Goal: Task Accomplishment & Management: Complete application form

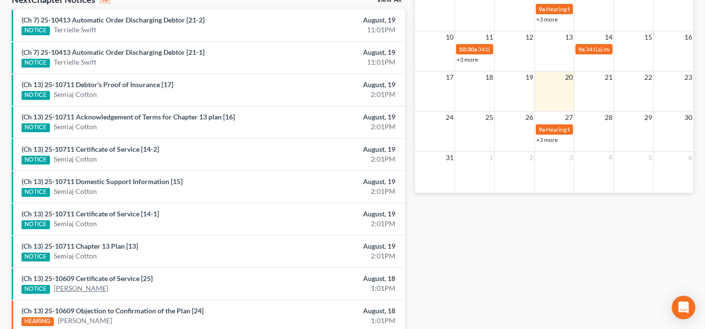
scroll to position [311, 0]
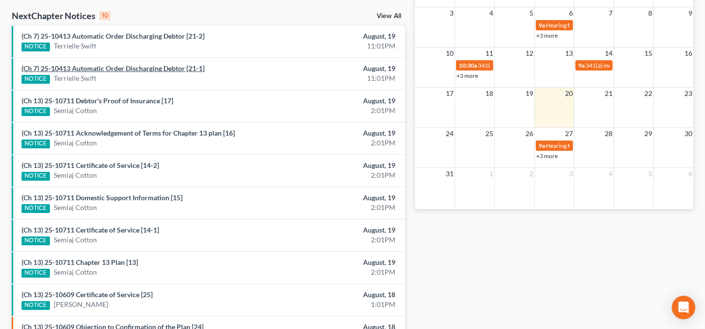
click at [131, 68] on link "(Ch 7) 25-10413 Automatic Order Discharging Debtor [21-1]" at bounding box center [113, 68] width 183 height 8
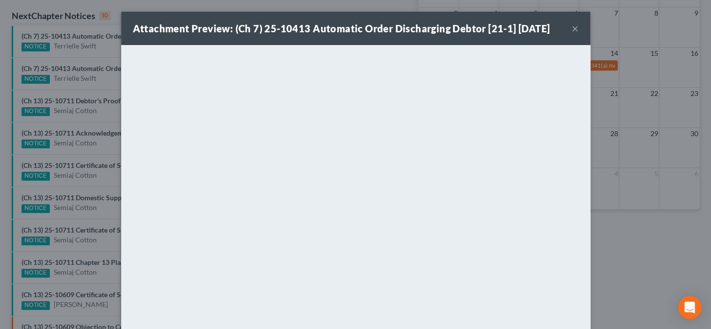
click at [572, 29] on button "×" at bounding box center [575, 28] width 7 height 12
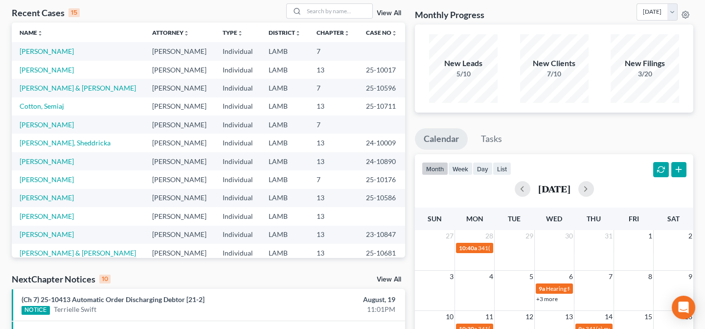
scroll to position [0, 0]
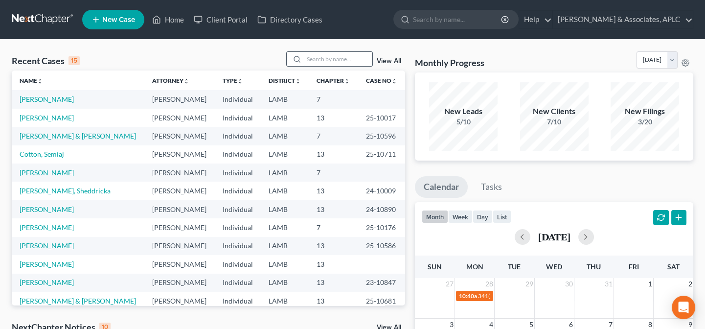
click at [328, 61] on input "search" at bounding box center [338, 59] width 68 height 14
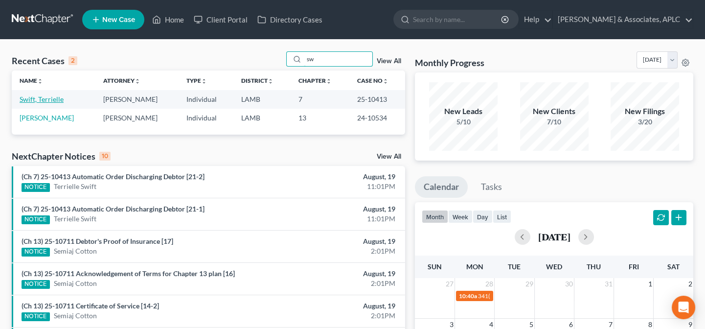
type input "sw"
click at [33, 99] on link "Swift, Terrielle" at bounding box center [42, 99] width 44 height 8
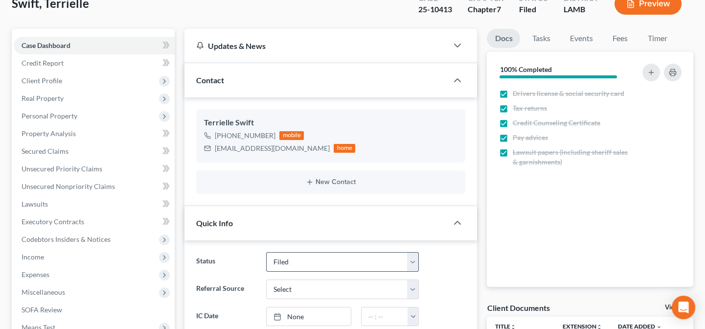
scroll to position [133, 0]
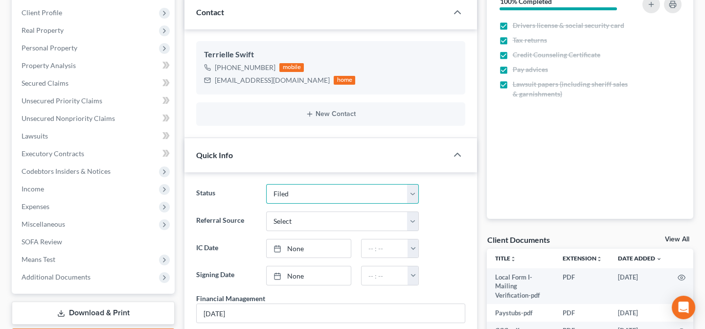
click at [284, 194] on select "Closed Confirmed Confirmed - 30 Day Default Discharged Discharged & Reported Di…" at bounding box center [342, 194] width 153 height 20
select select "3"
click at [266, 184] on select "Closed Confirmed Confirmed - 30 Day Default Discharged Discharged & Reported Di…" at bounding box center [342, 194] width 153 height 20
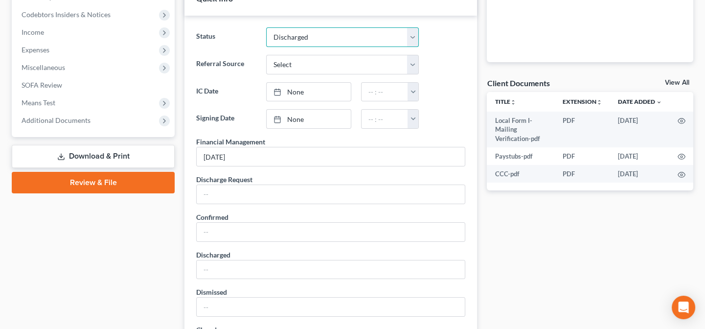
scroll to position [311, 0]
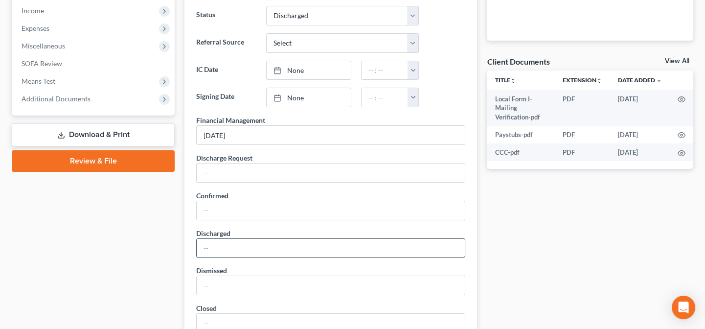
click at [251, 250] on input "text" at bounding box center [331, 248] width 268 height 19
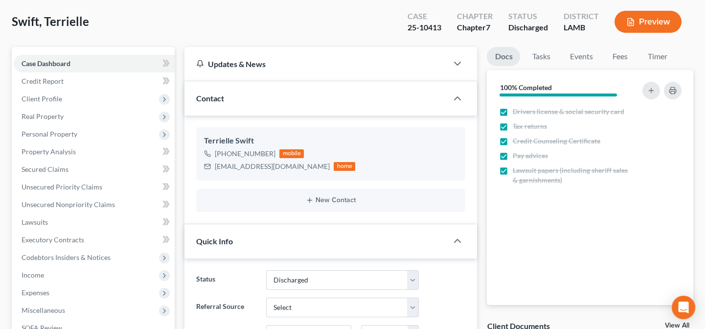
scroll to position [0, 0]
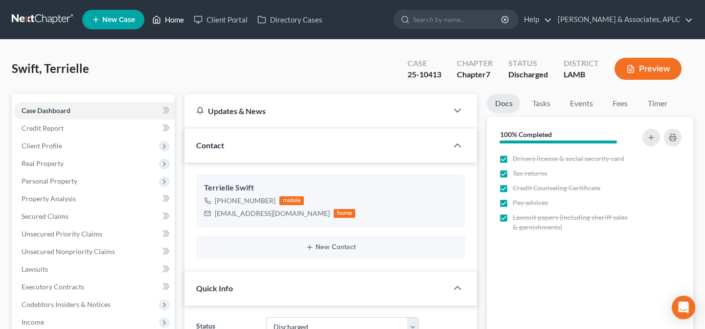
type input "08/19/25"
click at [170, 16] on link "Home" at bounding box center [168, 20] width 42 height 18
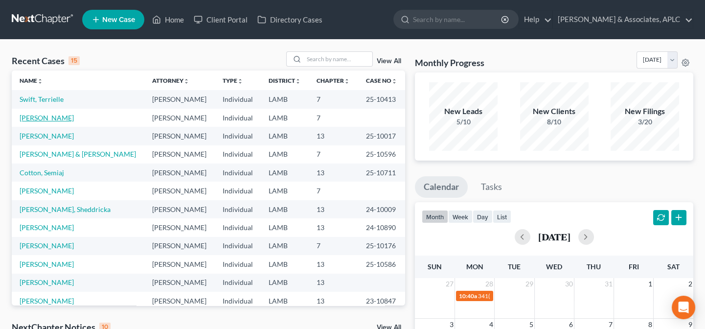
click at [35, 114] on link "[PERSON_NAME]" at bounding box center [47, 117] width 54 height 8
select select "14"
select select "0"
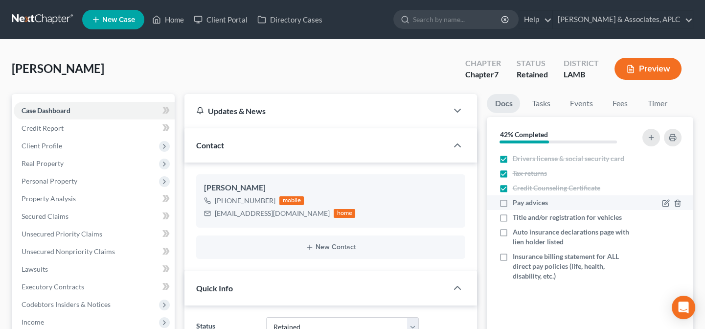
click at [512, 203] on label "Pay advices" at bounding box center [529, 203] width 35 height 10
click at [516, 203] on input "Pay advices" at bounding box center [519, 201] width 6 height 6
checkbox input "true"
click at [512, 217] on label "Title and/or registration for vehicles" at bounding box center [566, 217] width 109 height 10
click at [516, 217] on input "Title and/or registration for vehicles" at bounding box center [519, 215] width 6 height 6
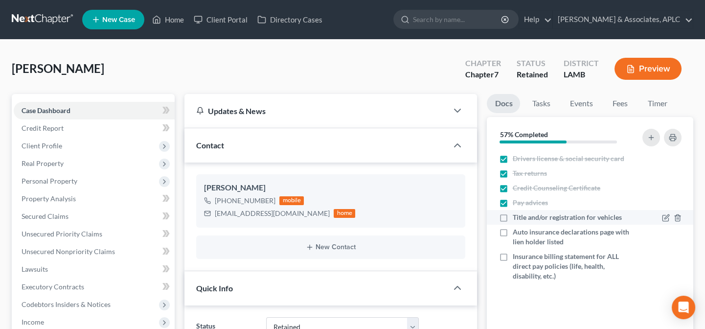
checkbox input "true"
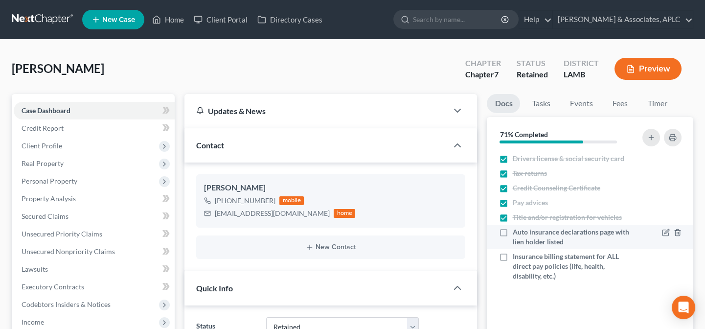
click at [512, 232] on label "Auto insurance declarations page with lien holder listed" at bounding box center [572, 237] width 121 height 20
click at [516, 232] on input "Auto insurance declarations page with lien holder listed" at bounding box center [519, 230] width 6 height 6
checkbox input "true"
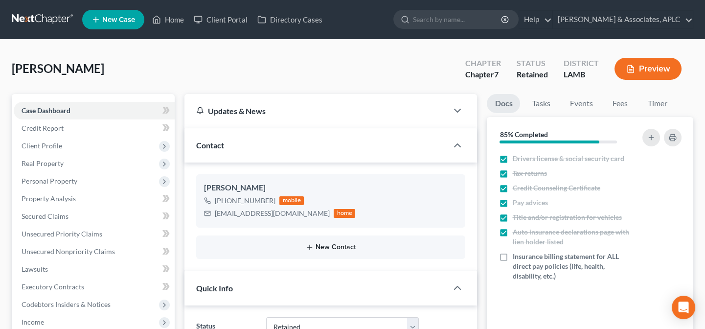
drag, startPoint x: 503, startPoint y: 256, endPoint x: 315, endPoint y: 245, distance: 188.0
click at [512, 256] on label "Insurance billing statement for ALL direct pay policies (life, health, disabili…" at bounding box center [572, 265] width 121 height 29
click at [516, 256] on input "Insurance billing statement for ALL direct pay policies (life, health, disabili…" at bounding box center [519, 254] width 6 height 6
checkbox input "true"
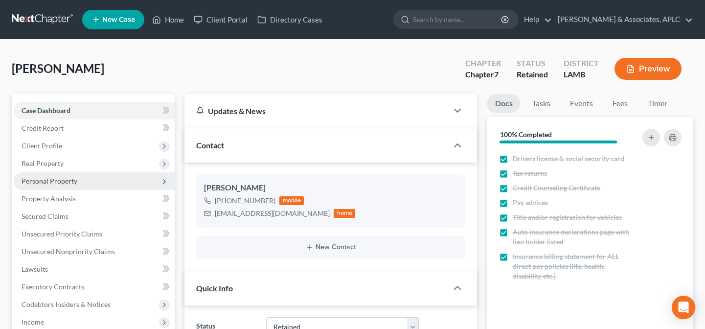
click at [64, 180] on span "Personal Property" at bounding box center [50, 180] width 56 height 8
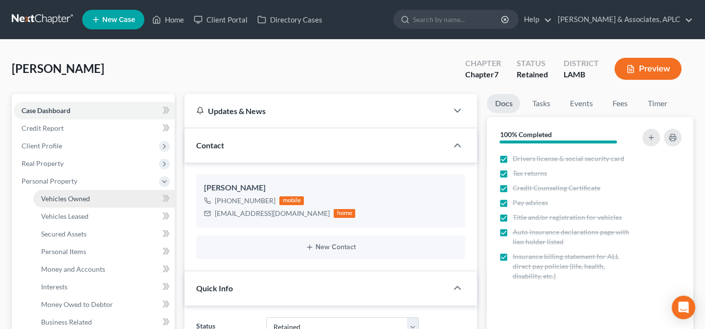
click at [70, 198] on span "Vehicles Owned" at bounding box center [65, 198] width 49 height 8
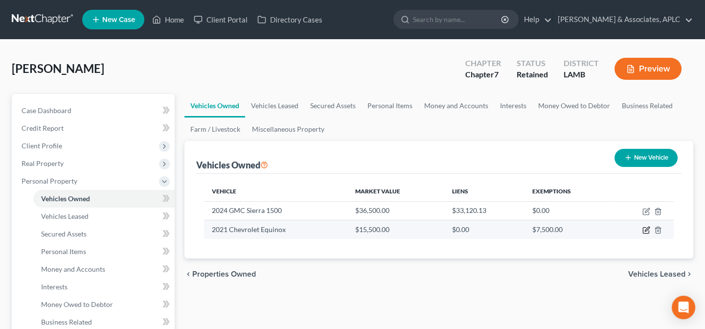
click at [645, 228] on icon "button" at bounding box center [646, 230] width 8 height 8
select select "0"
select select "5"
select select "2"
select select "0"
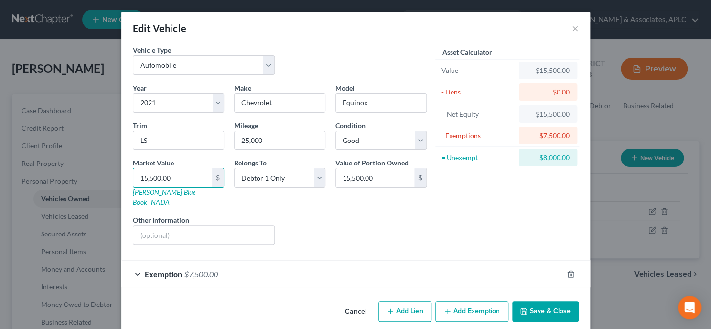
type input "1"
type input "1.00"
type input "15"
type input "15.00"
type input "150"
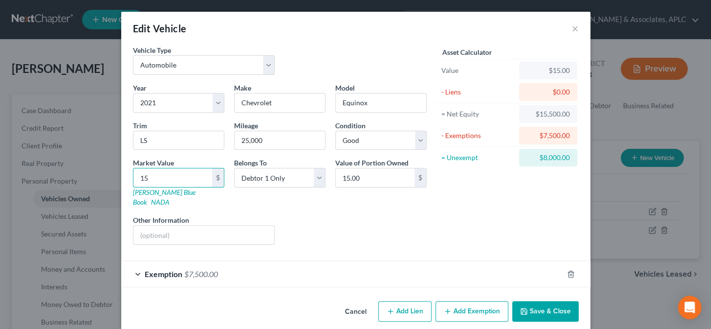
type input "150.00"
type input "1500"
type input "1,500.00"
type input "1,5000"
type input "15,000.00"
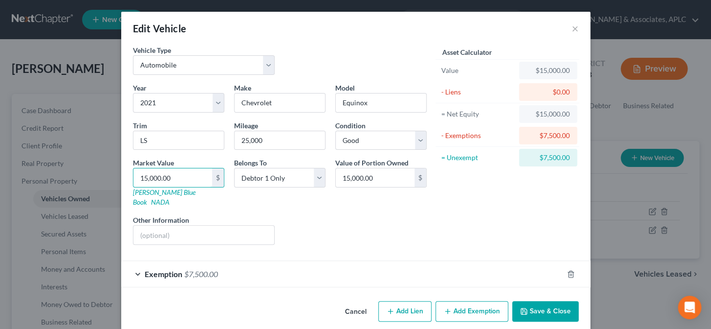
type input "15,000.00"
click at [560, 305] on button "Save & Close" at bounding box center [545, 311] width 66 height 21
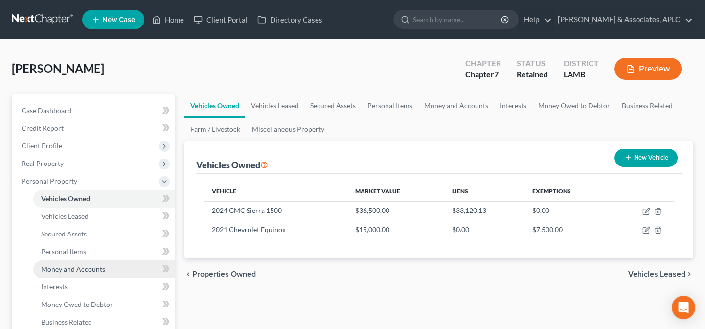
click at [62, 269] on span "Money and Accounts" at bounding box center [73, 269] width 64 height 8
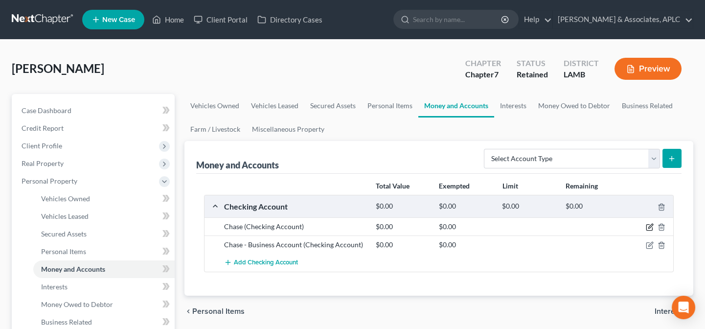
click at [649, 227] on icon "button" at bounding box center [650, 226] width 4 height 4
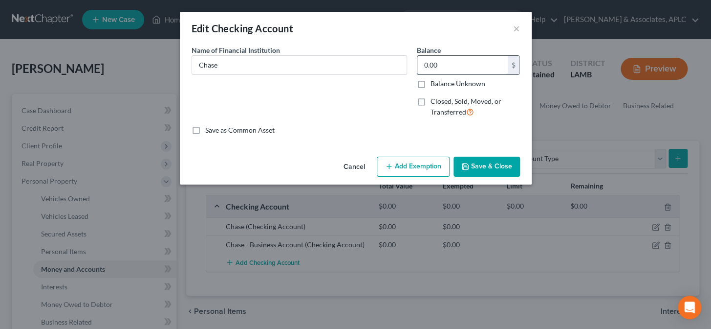
click at [454, 67] on input "0.00" at bounding box center [463, 65] width 90 height 19
type input "46.15"
click at [499, 170] on button "Save & Close" at bounding box center [487, 166] width 66 height 21
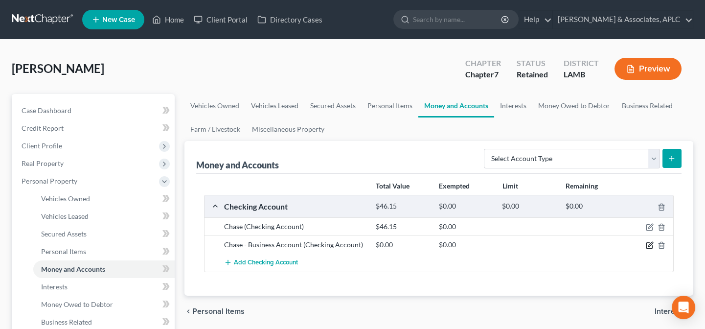
click at [648, 243] on icon "button" at bounding box center [649, 245] width 8 height 8
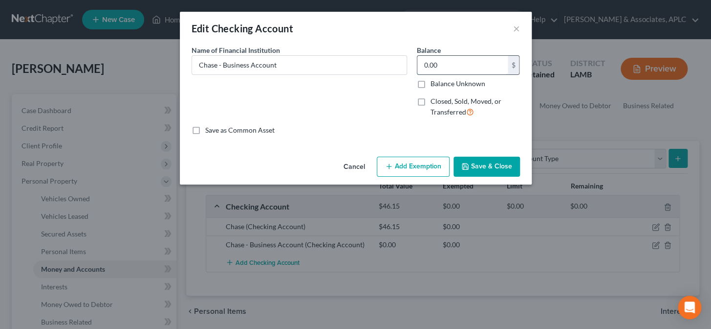
click at [450, 63] on input "0.00" at bounding box center [463, 65] width 90 height 19
type input "29.76"
click at [467, 164] on icon "button" at bounding box center [466, 166] width 8 height 8
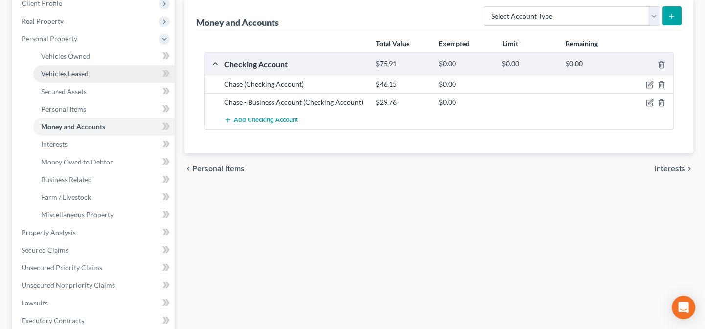
scroll to position [177, 0]
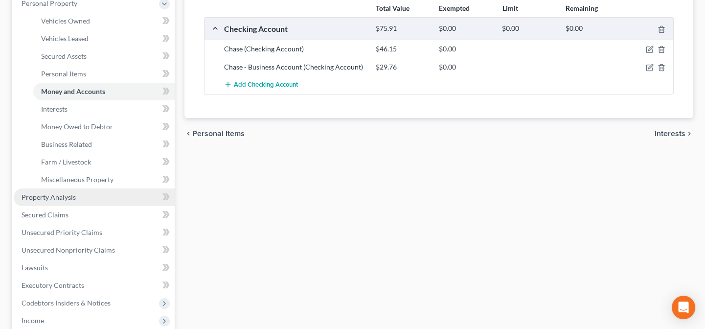
click at [60, 196] on span "Property Analysis" at bounding box center [49, 197] width 54 height 8
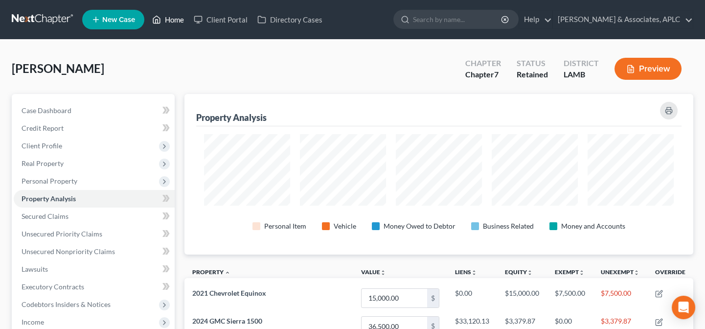
click at [176, 17] on link "Home" at bounding box center [168, 20] width 42 height 18
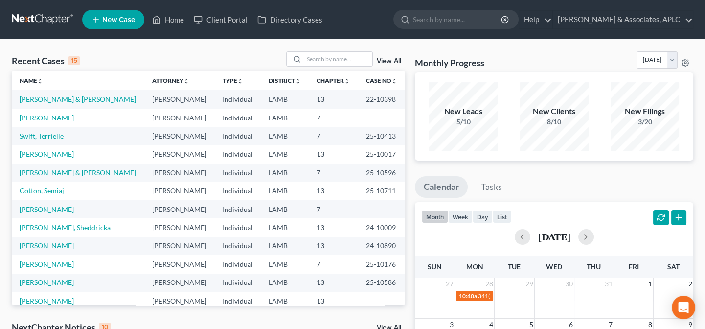
click at [67, 117] on link "[PERSON_NAME]" at bounding box center [47, 117] width 54 height 8
select select "14"
select select "0"
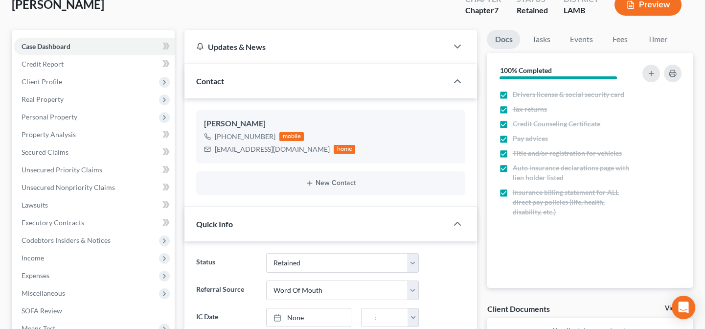
scroll to position [177, 0]
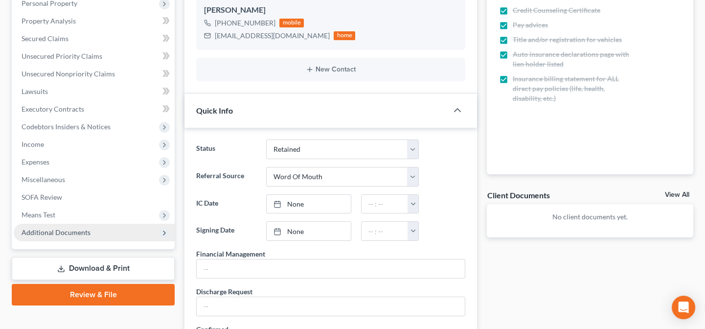
click at [65, 236] on span "Additional Documents" at bounding box center [94, 232] width 161 height 18
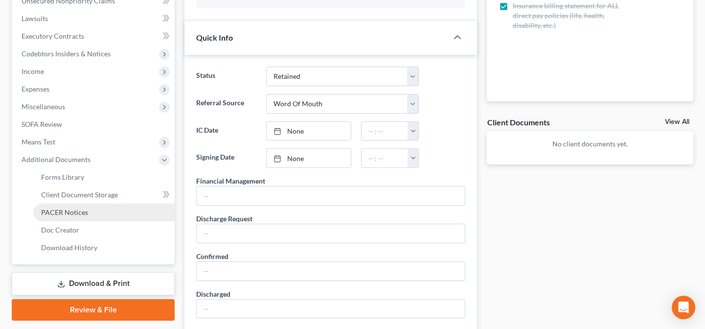
scroll to position [266, 0]
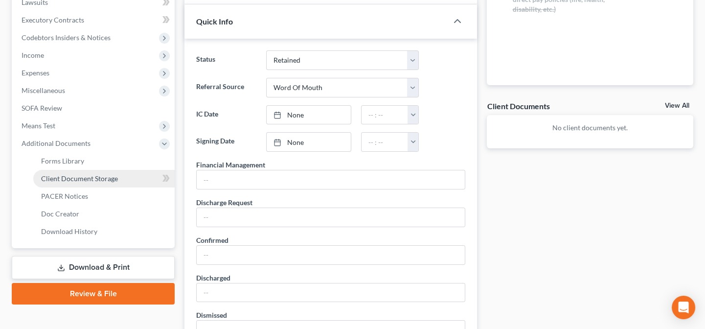
click at [69, 175] on span "Client Document Storage" at bounding box center [79, 178] width 77 height 8
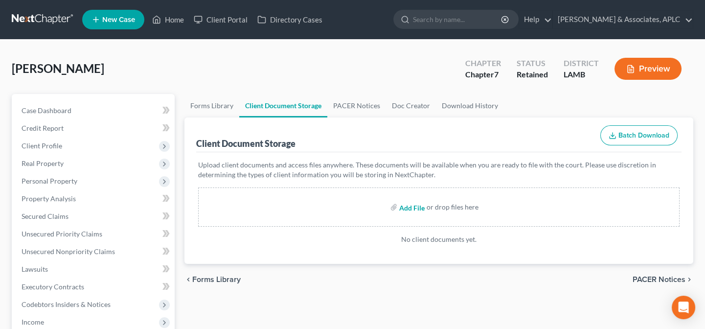
click at [414, 206] on input "file" at bounding box center [410, 207] width 23 height 18
type input "C:\fakepath\CCC.pdf"
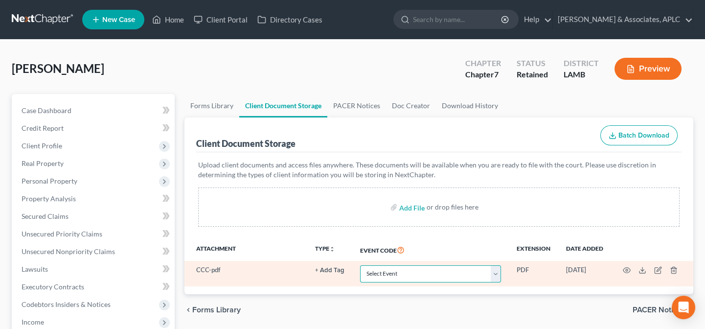
click at [393, 273] on select "Select Event 20 Largest Unsecured Creditors Amended List of Creditors Amended L…" at bounding box center [430, 273] width 141 height 17
select select "13"
click at [360, 265] on select "Select Event 20 Largest Unsecured Creditors Amended List of Creditors Amended L…" at bounding box center [430, 273] width 141 height 17
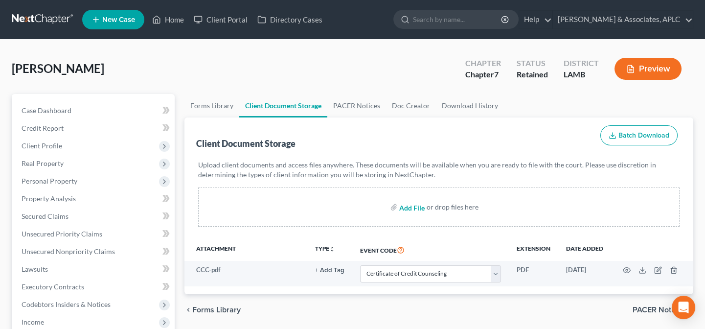
click at [402, 207] on input "file" at bounding box center [410, 207] width 23 height 18
type input "C:\fakepath\Paystubs.pdf"
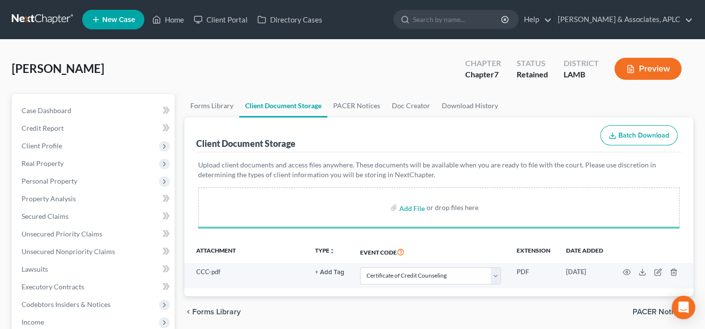
select select "13"
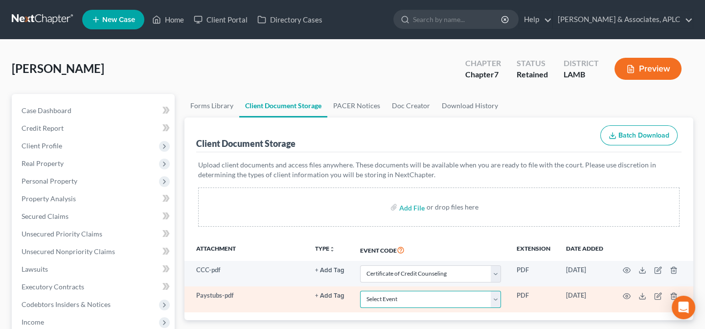
click at [389, 298] on select "Select Event 20 Largest Unsecured Creditors Amended List of Creditors Amended L…" at bounding box center [430, 298] width 141 height 17
select select "39"
click at [360, 290] on select "Select Event 20 Largest Unsecured Creditors Amended List of Creditors Amended L…" at bounding box center [430, 298] width 141 height 17
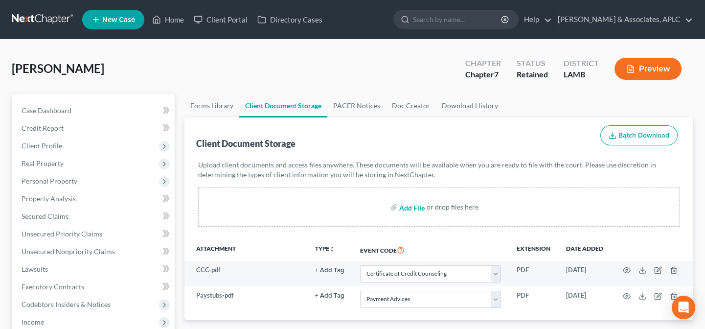
click at [409, 207] on input "file" at bounding box center [410, 207] width 23 height 18
type input "C:\fakepath\Local Form I-Mailing Verification.pdf"
select select "13"
select select "39"
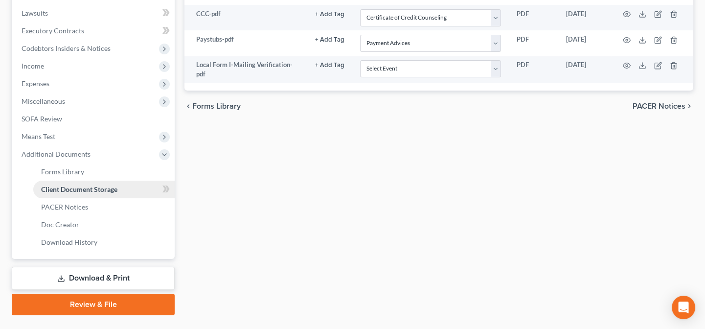
scroll to position [278, 0]
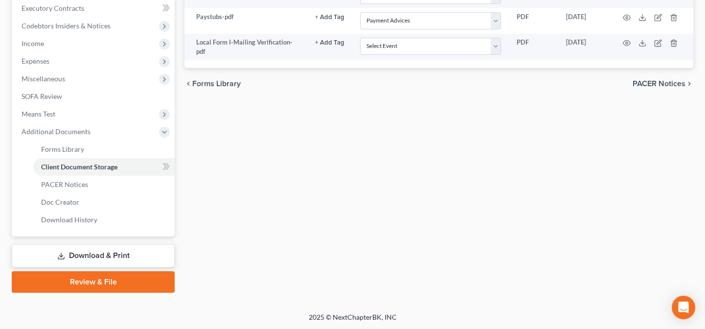
click at [100, 282] on link "Review & File" at bounding box center [93, 282] width 163 height 22
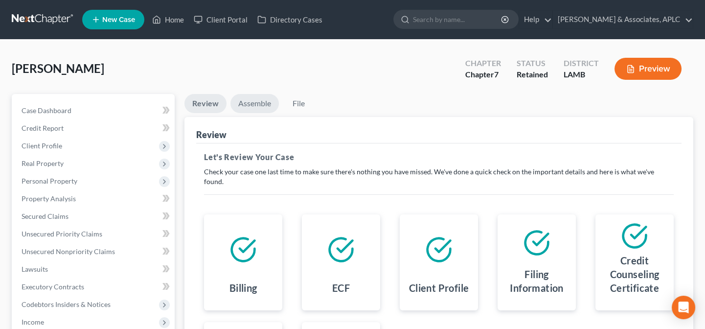
click at [248, 103] on link "Assemble" at bounding box center [254, 103] width 48 height 19
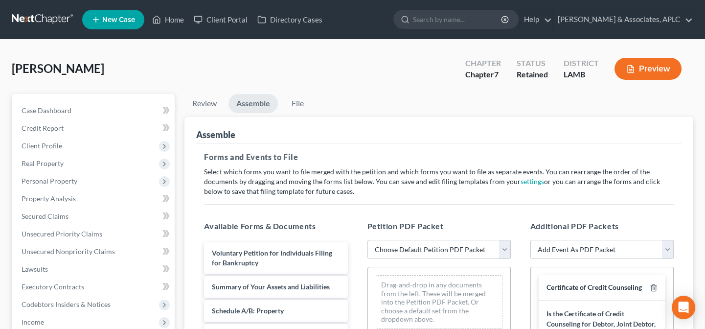
scroll to position [133, 0]
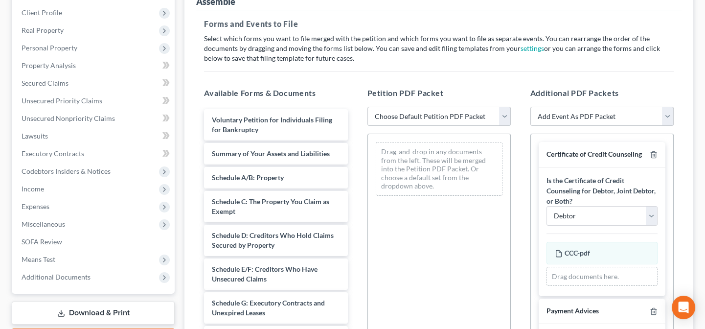
click at [425, 117] on select "Choose Default Petition PDF Packet Emergency Filing (Voluntary Petition and Cre…" at bounding box center [438, 117] width 143 height 20
select select "3"
click at [367, 107] on select "Choose Default Petition PDF Packet Emergency Filing (Voluntary Petition and Cre…" at bounding box center [438, 117] width 143 height 20
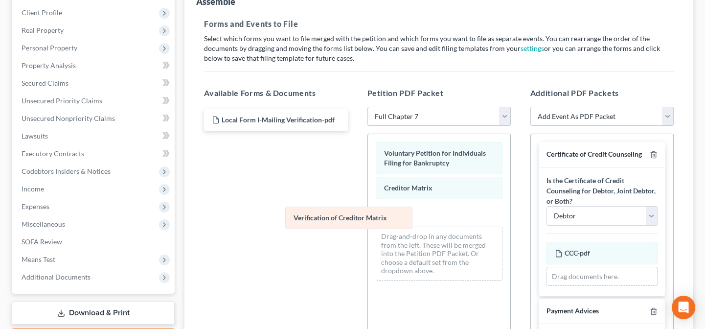
drag, startPoint x: 423, startPoint y: 216, endPoint x: 296, endPoint y: 220, distance: 126.7
click at [368, 220] on div "Verification of Creditor Matrix Voluntary Petition for Individuals Filing for B…" at bounding box center [439, 211] width 142 height 154
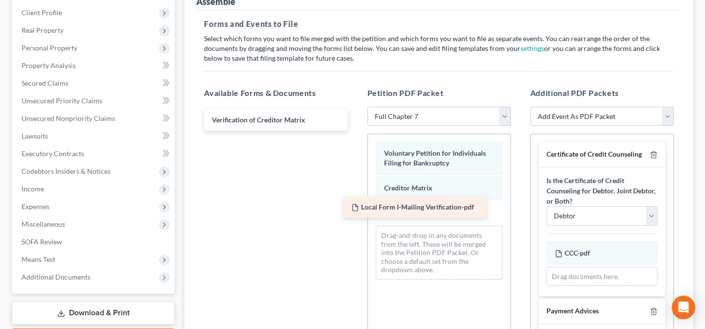
drag, startPoint x: 265, startPoint y: 117, endPoint x: 405, endPoint y: 205, distance: 165.1
click at [355, 131] on div "Local Form I-Mailing Verification-pdf Local Form I-Mailing Verification-pdf Ver…" at bounding box center [275, 120] width 159 height 22
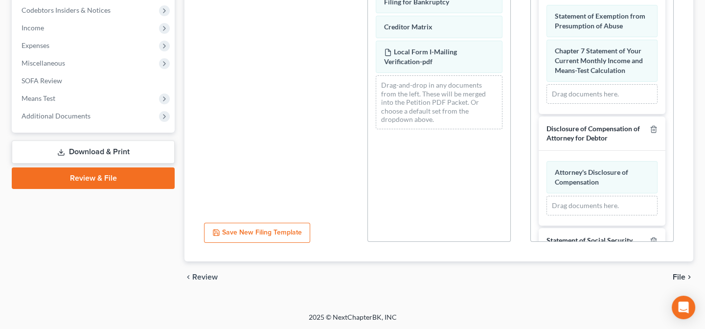
scroll to position [1293, 0]
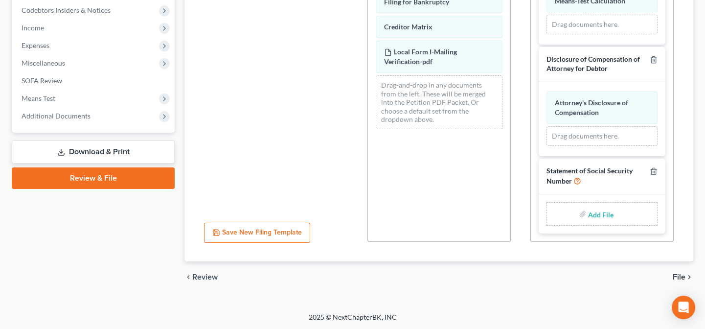
click at [591, 214] on input "file" at bounding box center [599, 214] width 23 height 18
type input "C:\fakepath\Statement About Social Security Number.pdf"
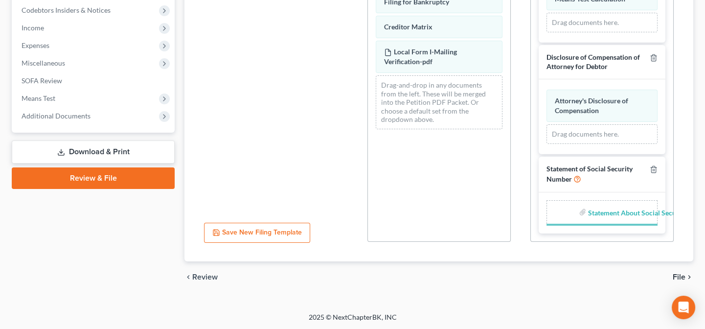
scroll to position [1289, 0]
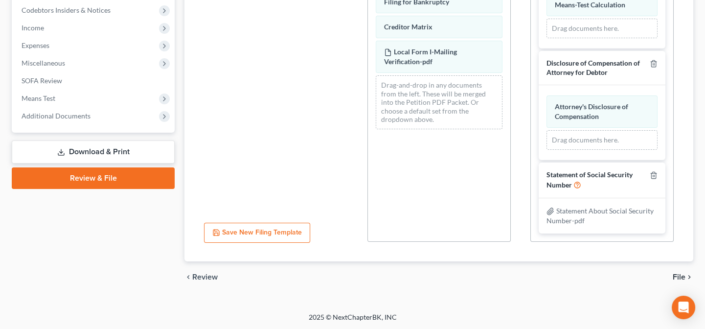
click at [678, 275] on span "File" at bounding box center [678, 277] width 13 height 8
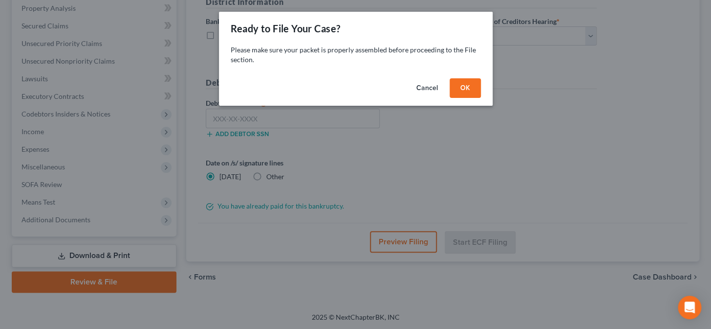
click at [459, 84] on button "OK" at bounding box center [465, 88] width 31 height 20
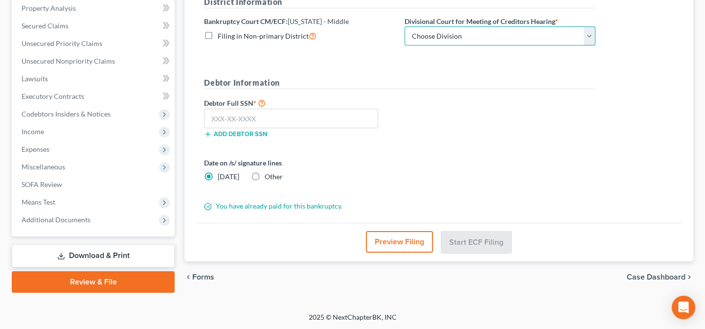
click at [449, 35] on select "Choose Division Baton Rouge" at bounding box center [499, 36] width 191 height 20
select select "0"
click at [404, 26] on select "Choose Division Baton Rouge" at bounding box center [499, 36] width 191 height 20
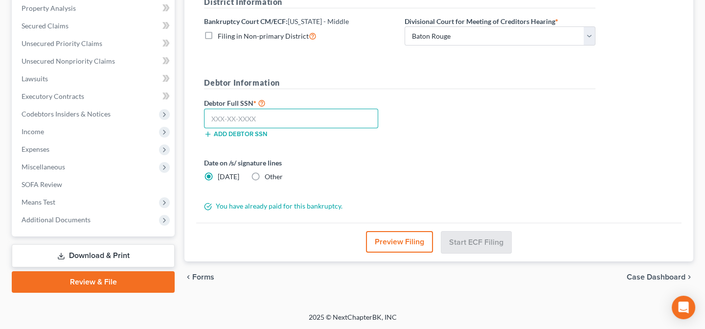
click at [267, 117] on input "text" at bounding box center [291, 119] width 174 height 20
type input "067-50-2399"
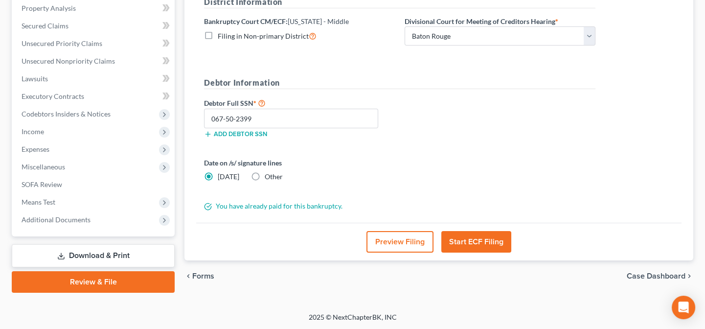
click at [471, 241] on button "Start ECF Filing" at bounding box center [476, 242] width 70 height 22
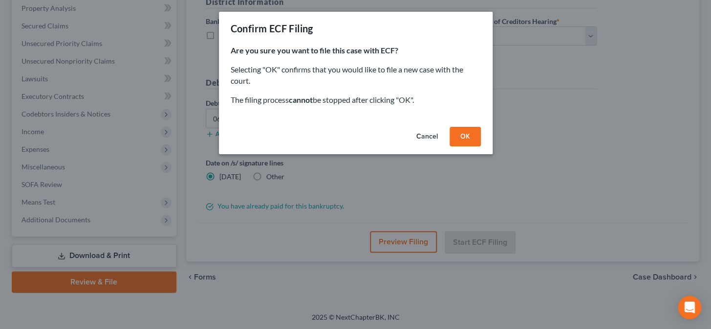
click at [462, 130] on button "OK" at bounding box center [465, 137] width 31 height 20
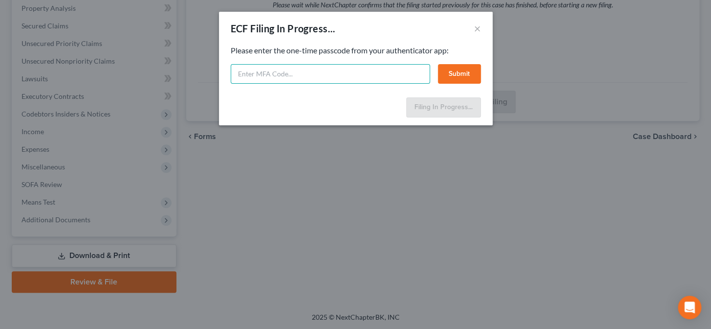
click at [338, 73] on input "text" at bounding box center [330, 74] width 199 height 20
type input "410430"
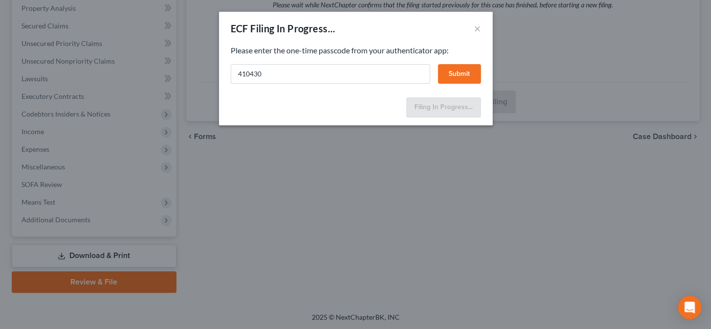
click at [459, 77] on button "Submit" at bounding box center [459, 74] width 43 height 20
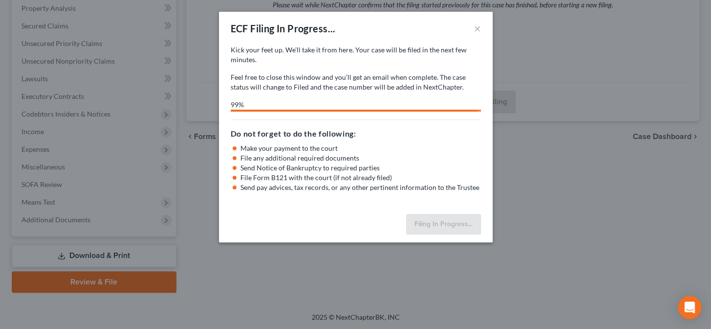
select select "0"
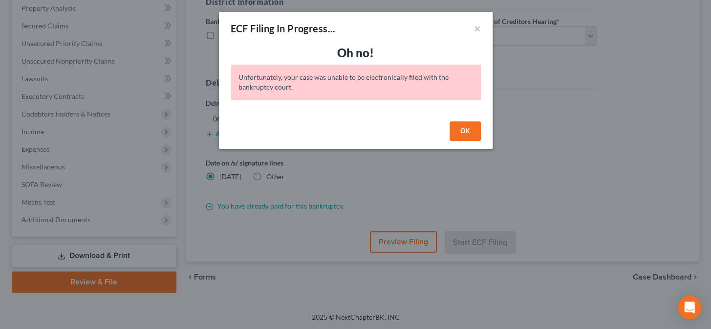
click at [468, 132] on button "OK" at bounding box center [465, 131] width 31 height 20
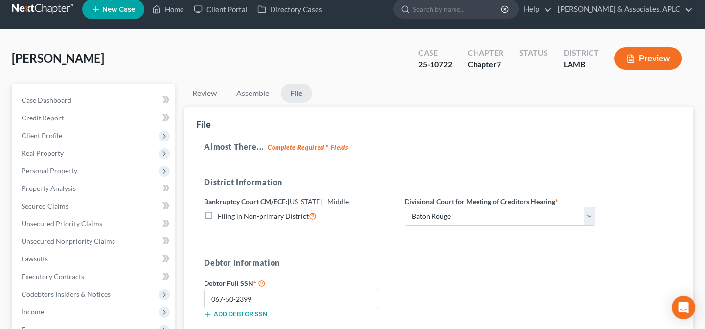
scroll to position [0, 0]
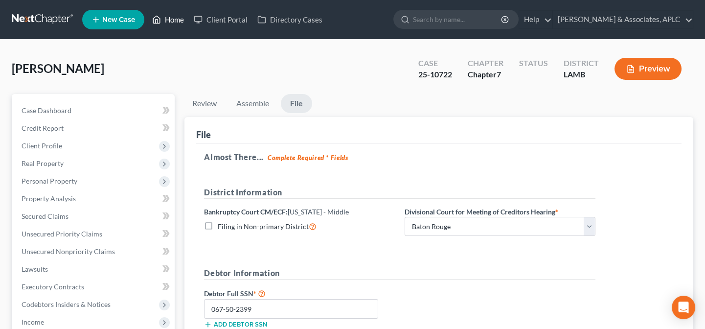
click at [173, 16] on link "Home" at bounding box center [168, 20] width 42 height 18
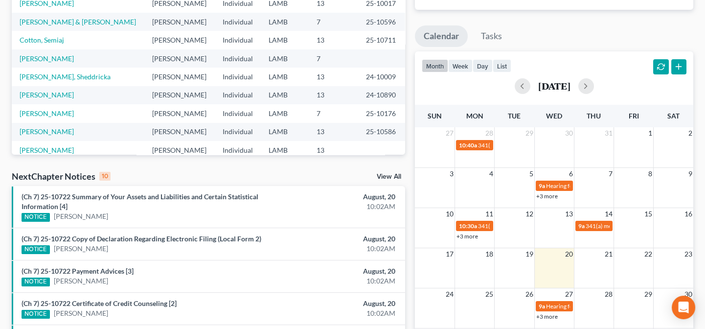
scroll to position [177, 0]
